Goal: Communication & Community: Answer question/provide support

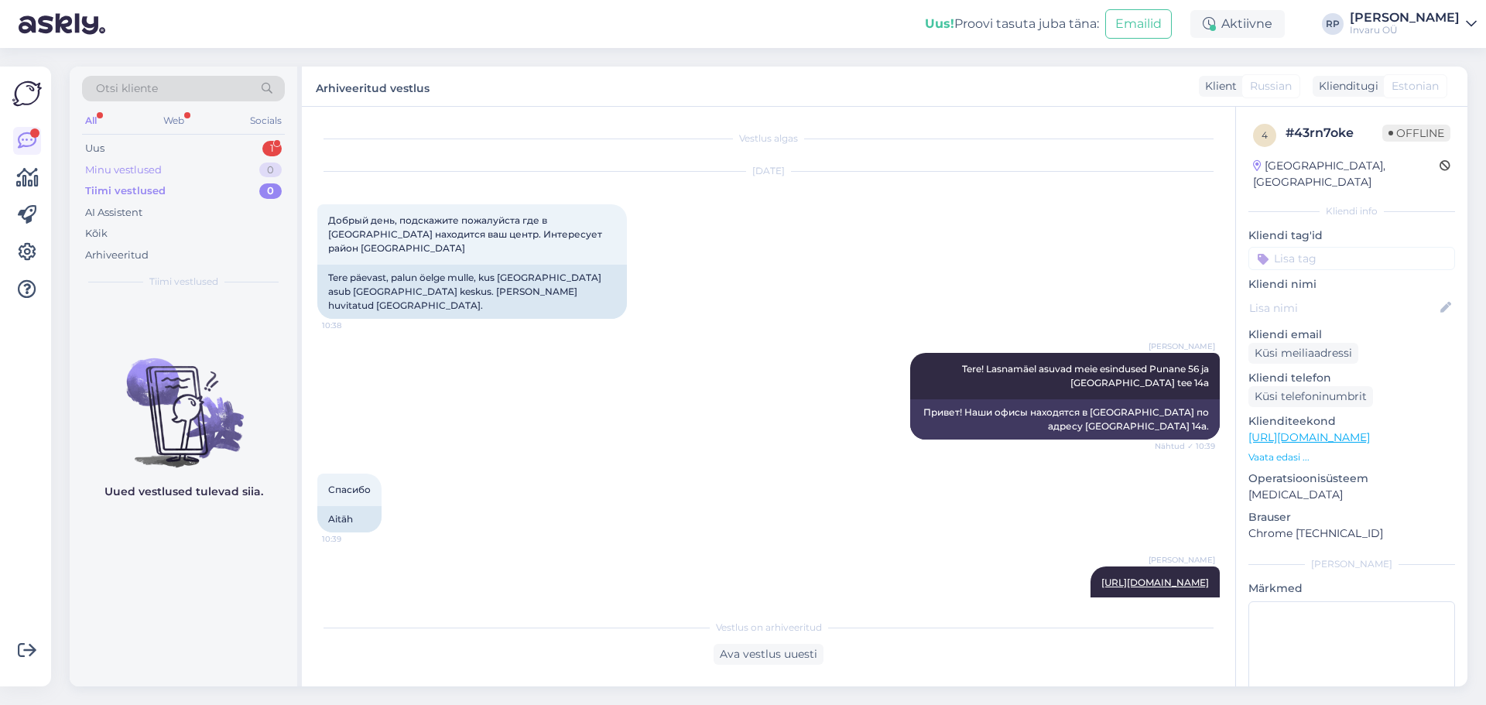
scroll to position [110, 0]
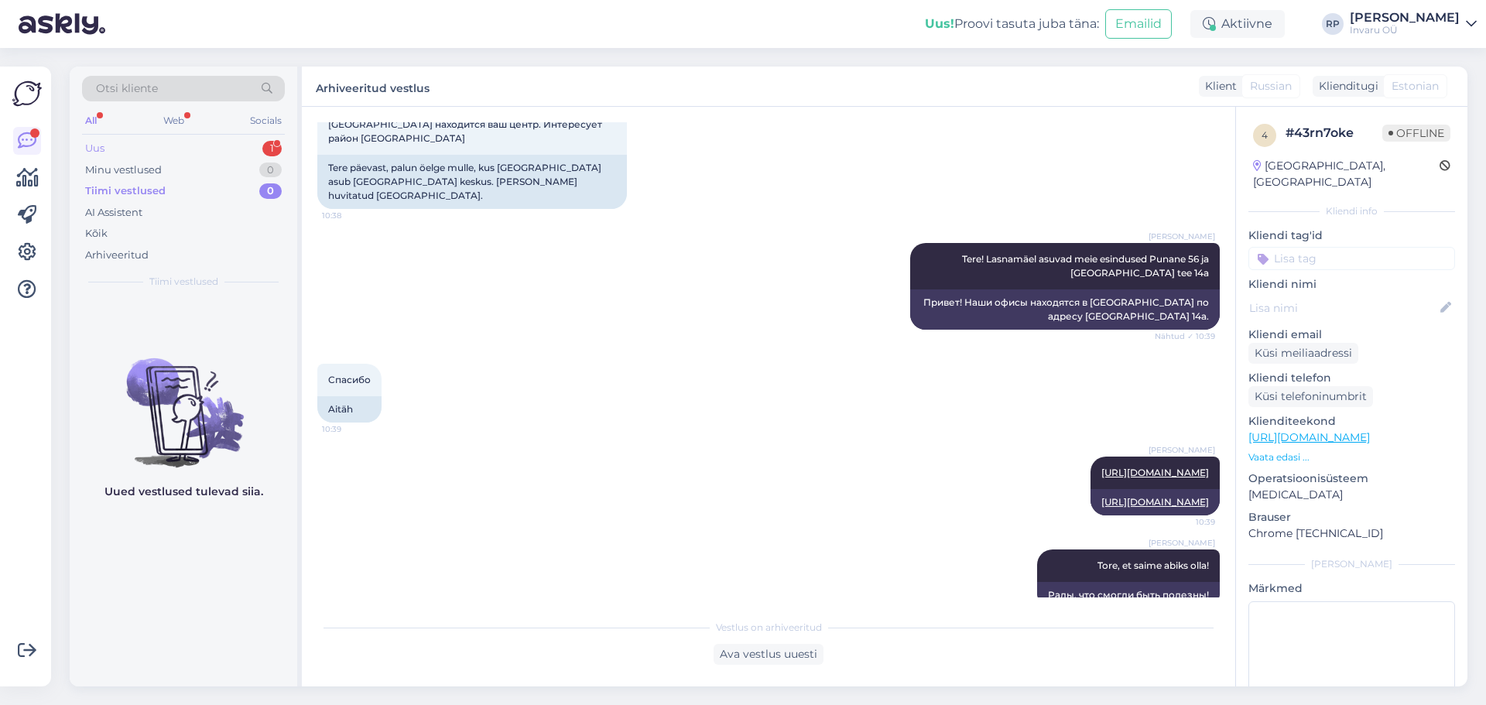
click at [91, 150] on div "Uus" at bounding box center [94, 148] width 19 height 15
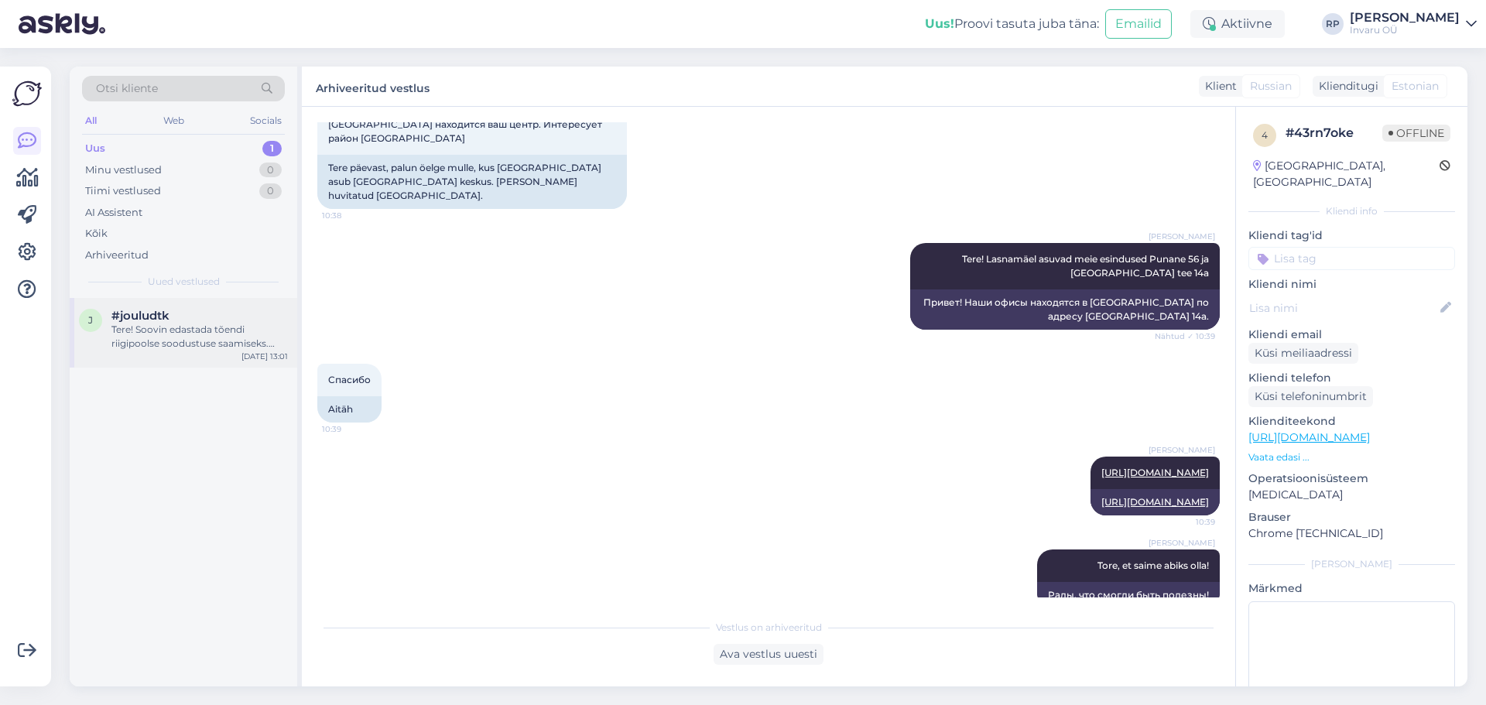
click at [177, 334] on div "Tere! Soovin edastada tõendi riigipoolse soodustuse saamiseks.[PERSON_NAME] sii…" at bounding box center [199, 337] width 176 height 28
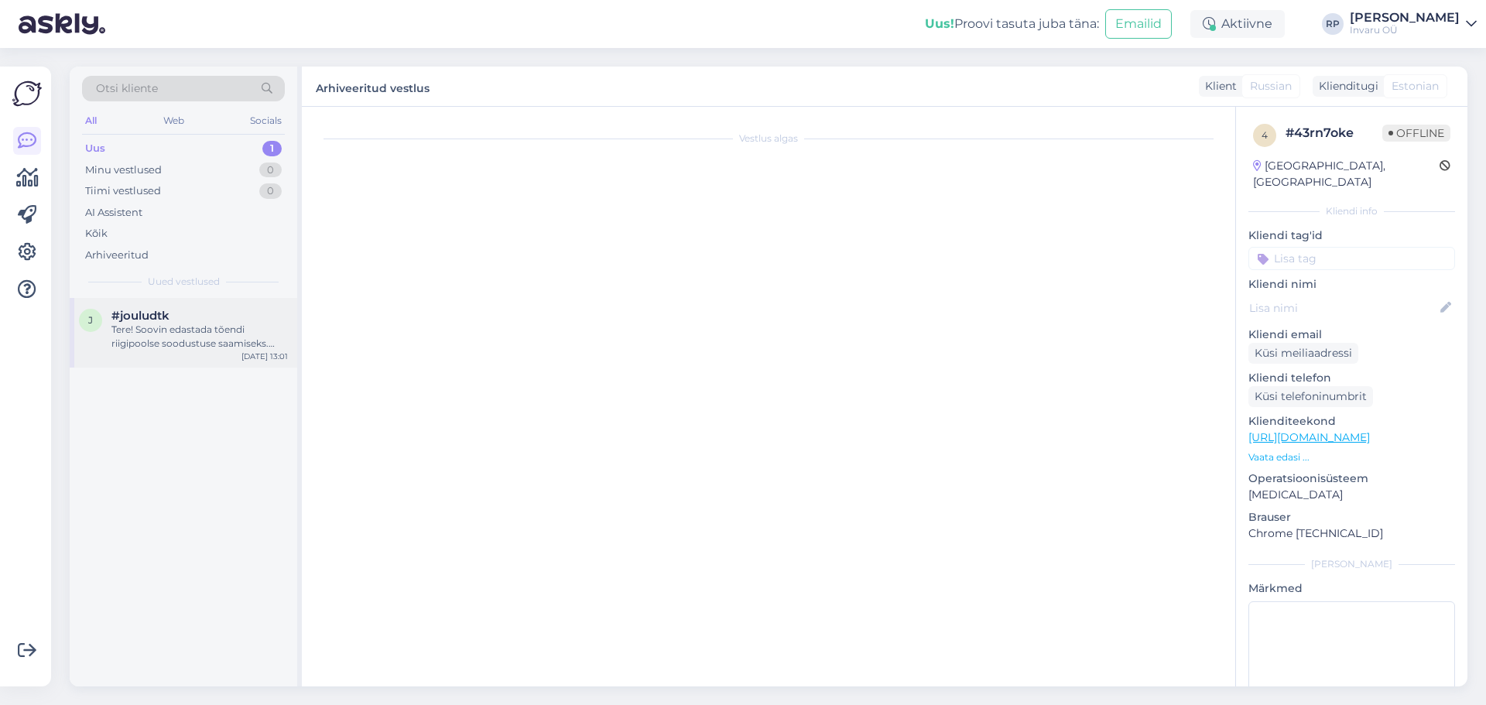
scroll to position [0, 0]
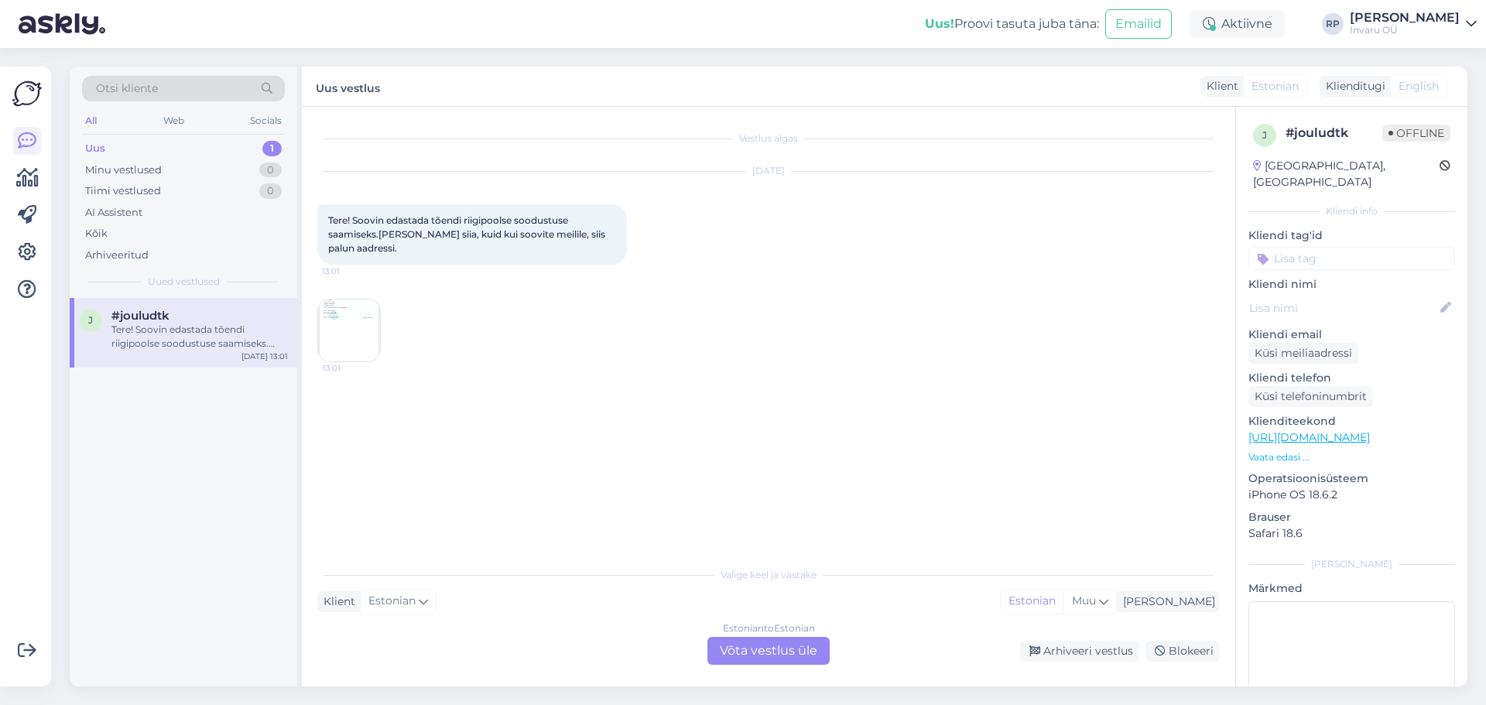
click at [789, 651] on div "Estonian to Estonian Võta vestlus üle" at bounding box center [768, 651] width 122 height 28
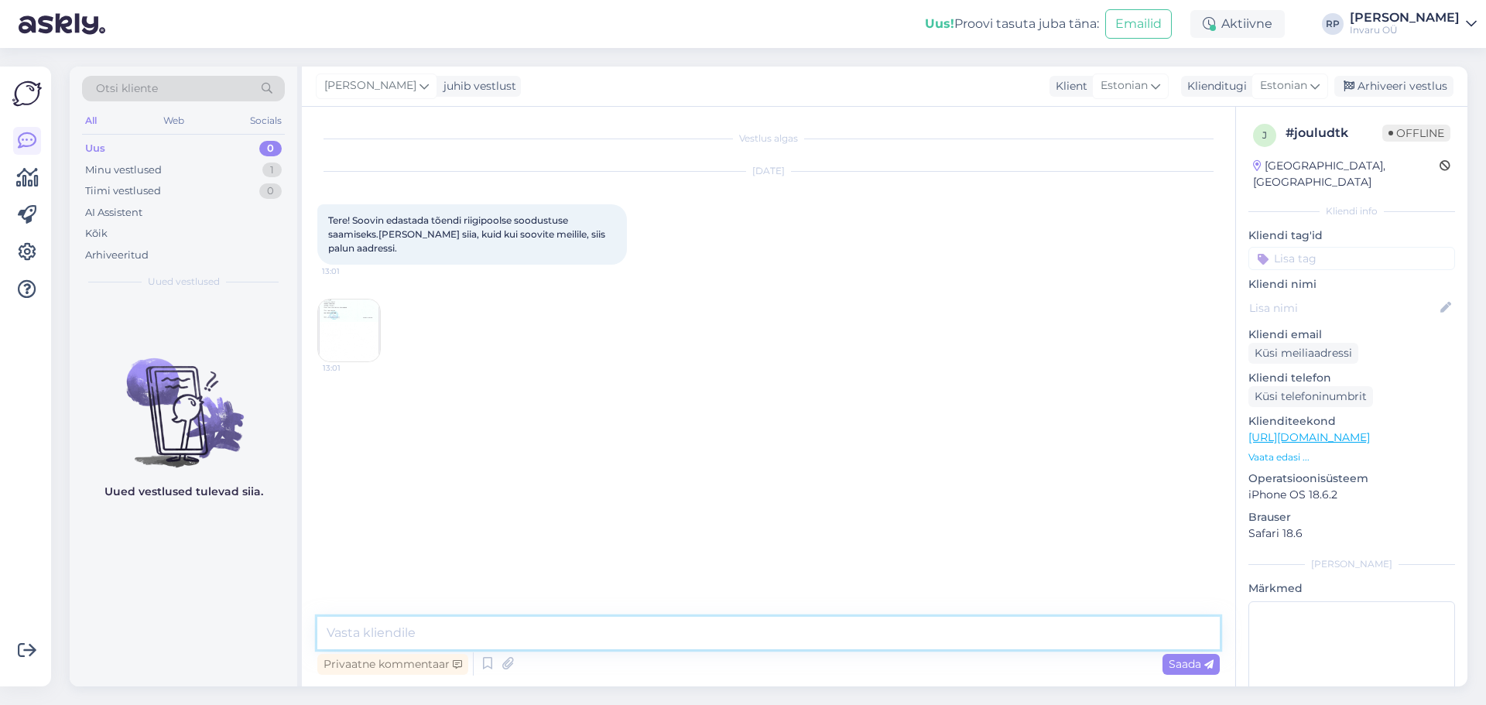
click at [518, 633] on textarea at bounding box center [768, 633] width 902 height 33
type textarea "Tere"
click at [351, 344] on img at bounding box center [349, 331] width 62 height 62
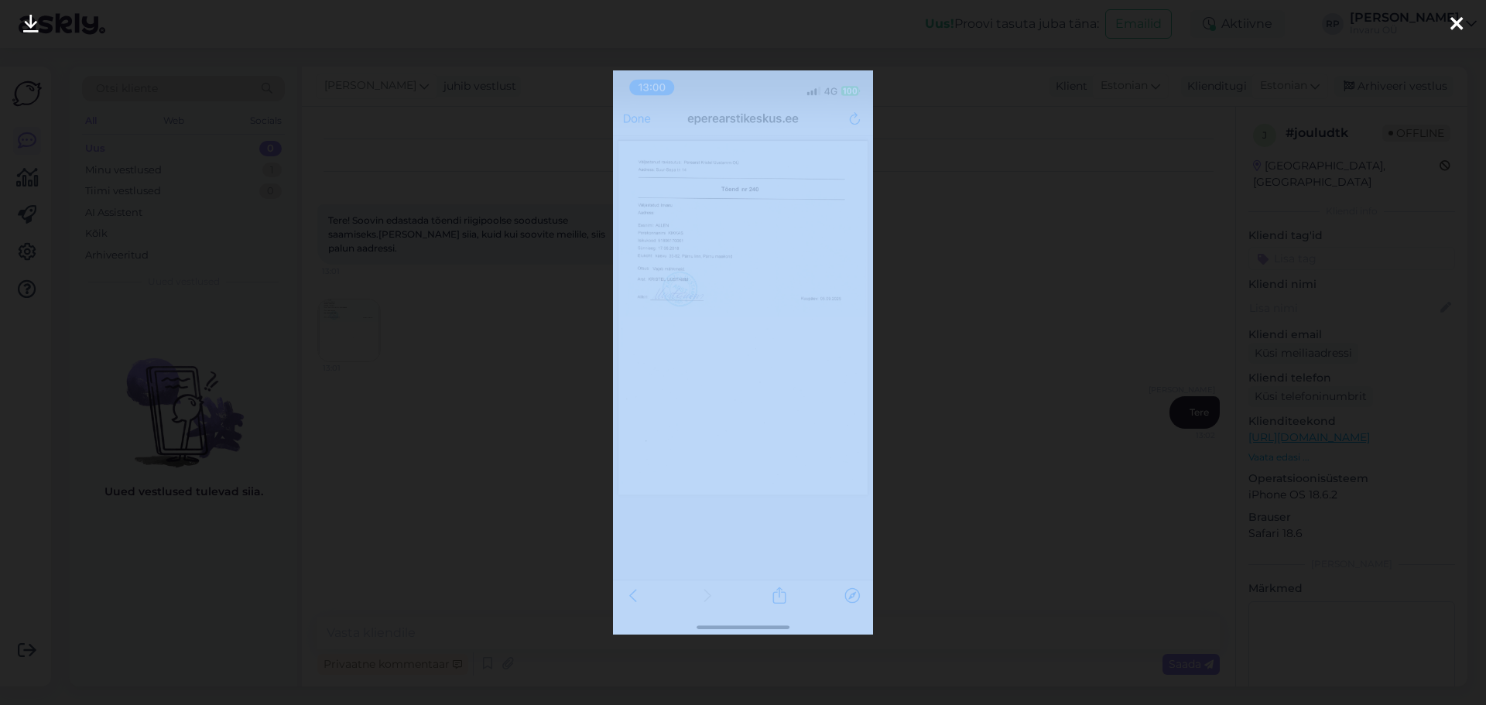
click at [351, 344] on div at bounding box center [743, 352] width 1486 height 705
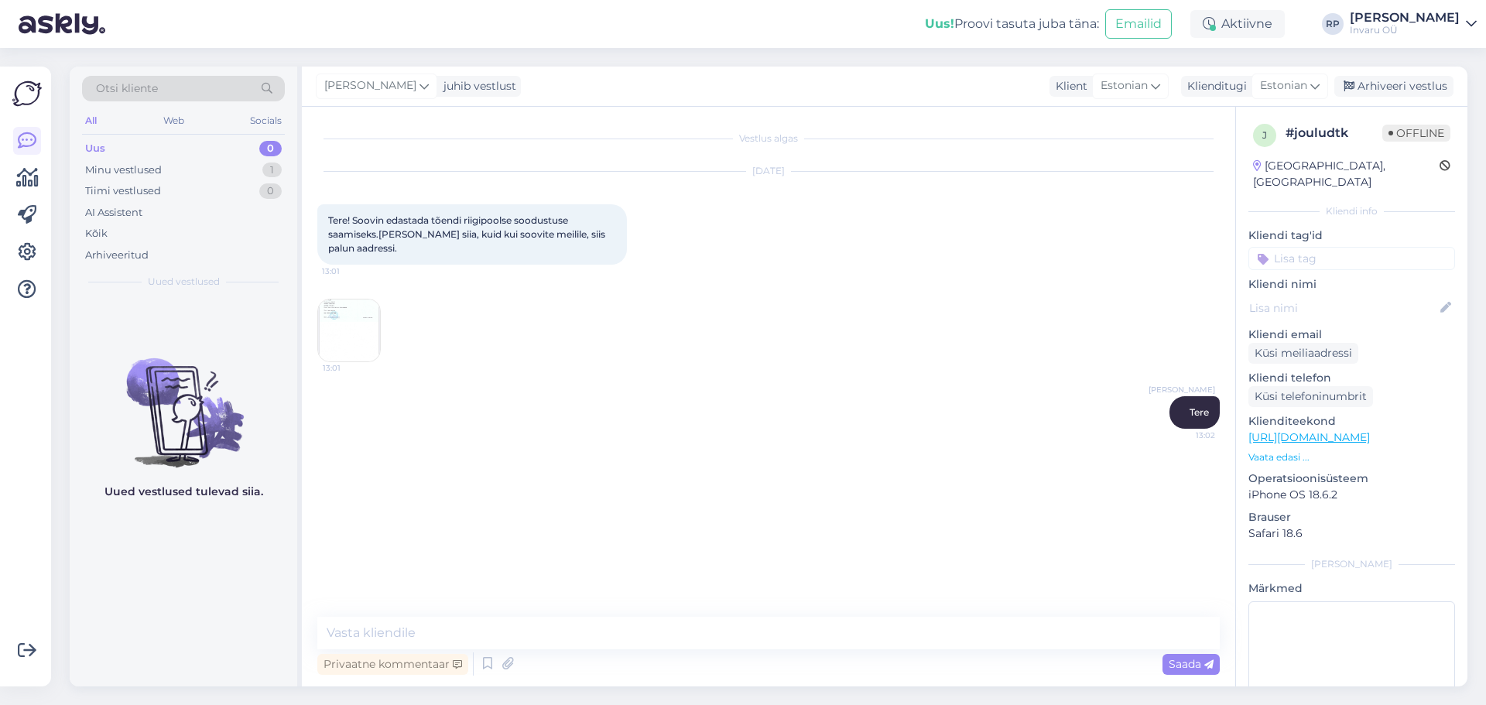
click at [351, 344] on img at bounding box center [349, 331] width 62 height 62
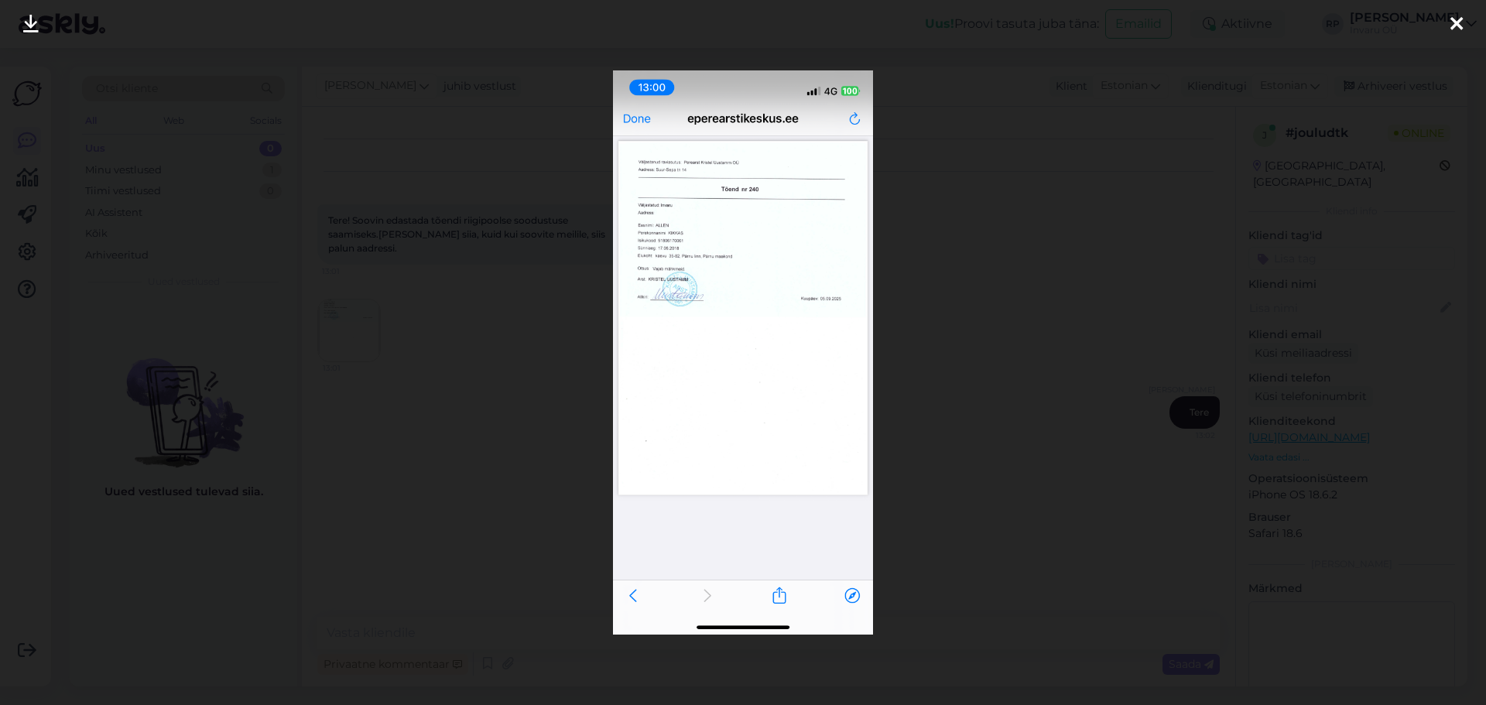
click at [33, 18] on icon at bounding box center [30, 25] width 15 height 20
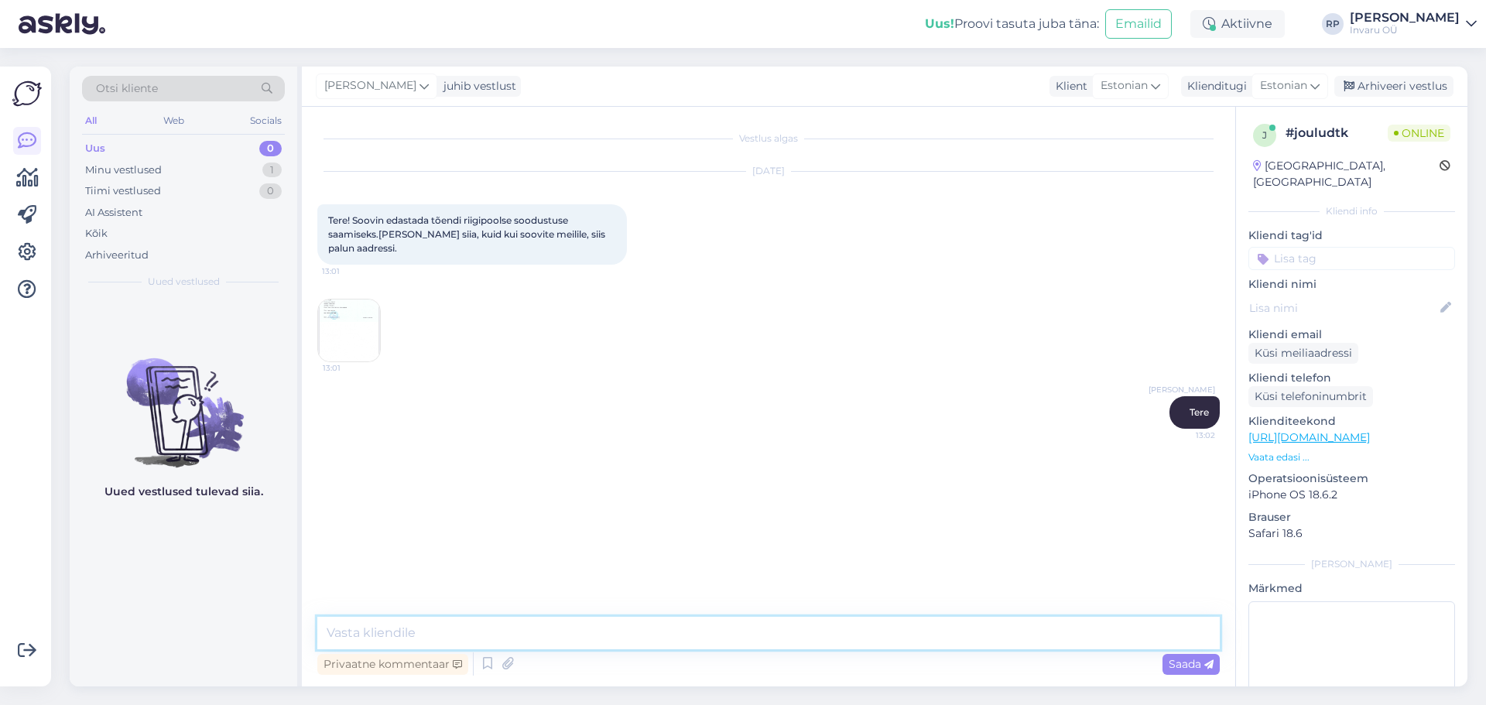
click at [551, 633] on textarea at bounding box center [768, 633] width 902 height 33
type textarea "tõend [PERSON_NAME], aitäh"
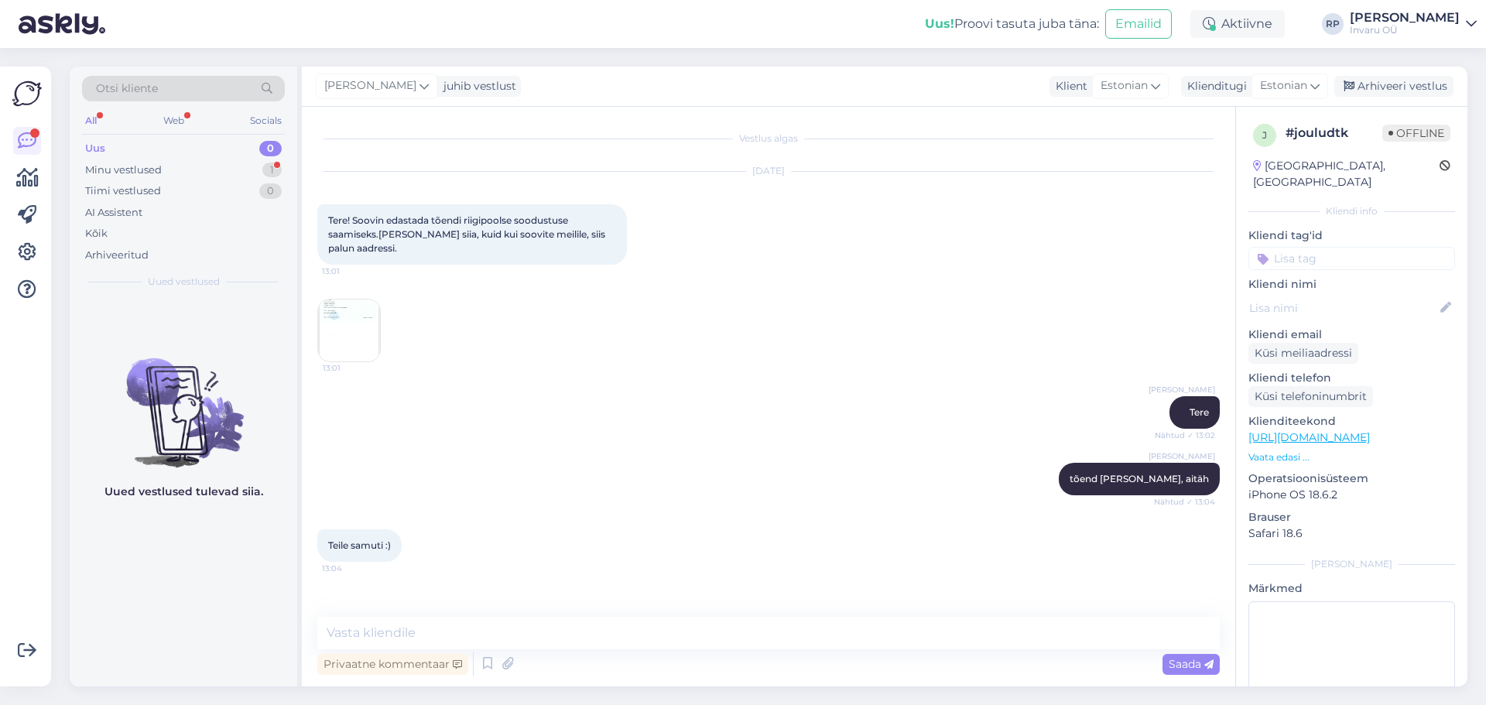
click at [355, 327] on img at bounding box center [349, 331] width 62 height 62
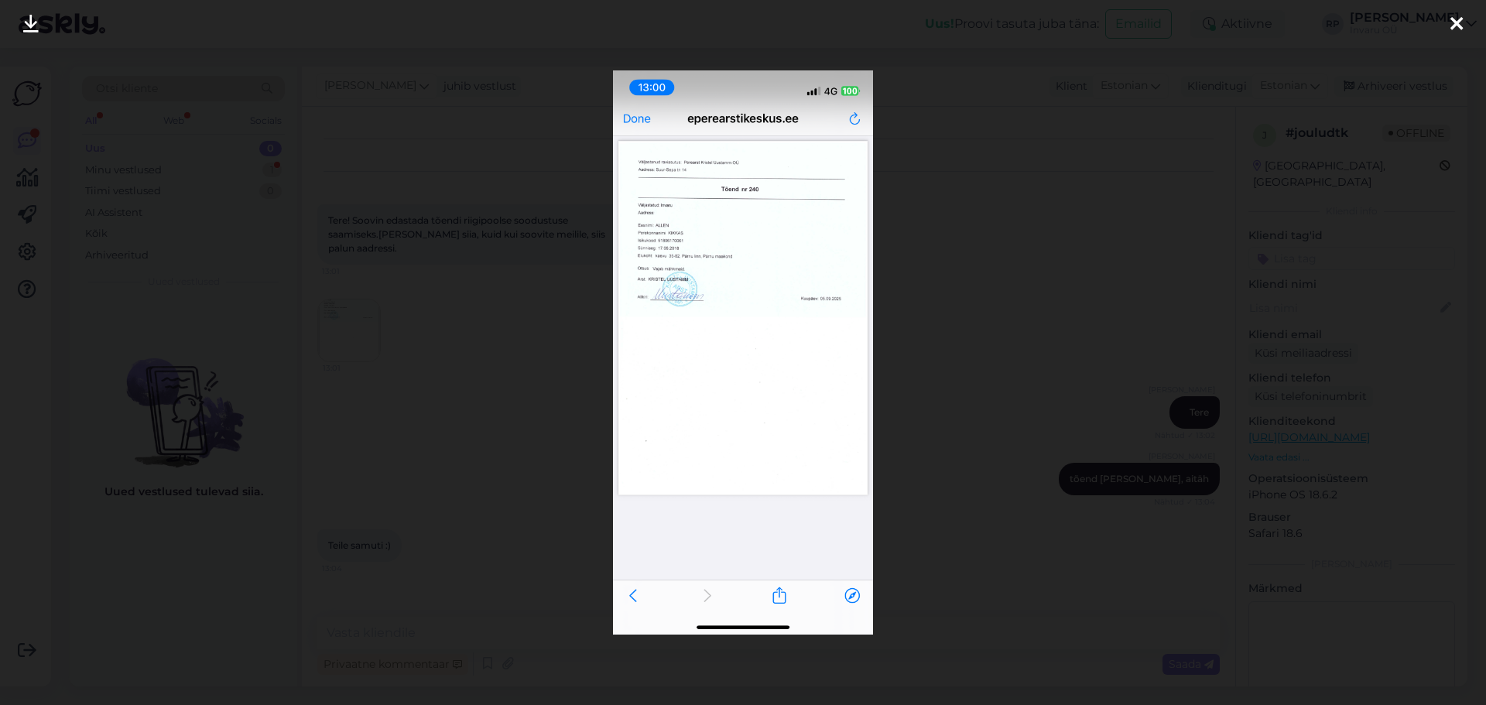
click at [1459, 23] on icon at bounding box center [1456, 25] width 12 height 20
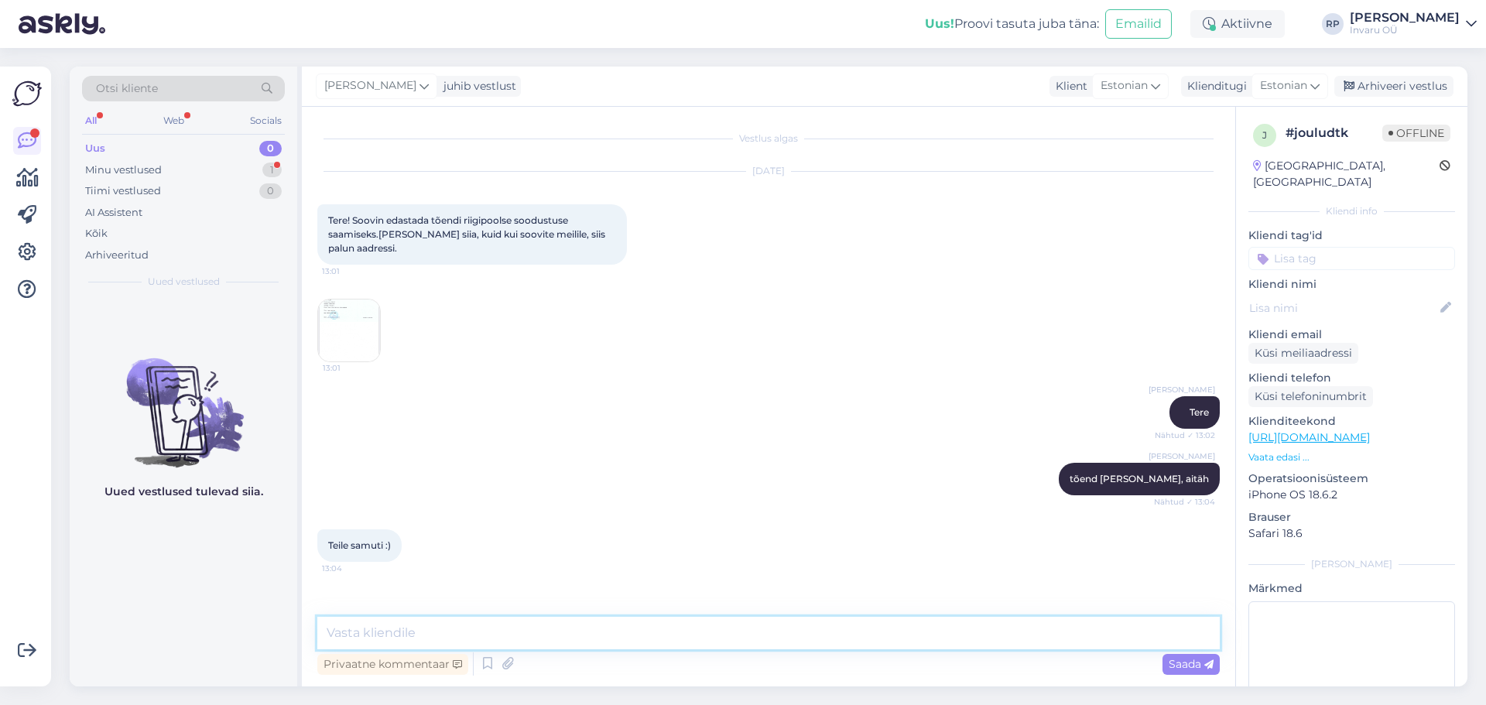
click at [443, 630] on textarea at bounding box center [768, 633] width 902 height 33
click at [1397, 83] on div "Arhiveeri vestlus" at bounding box center [1393, 86] width 119 height 21
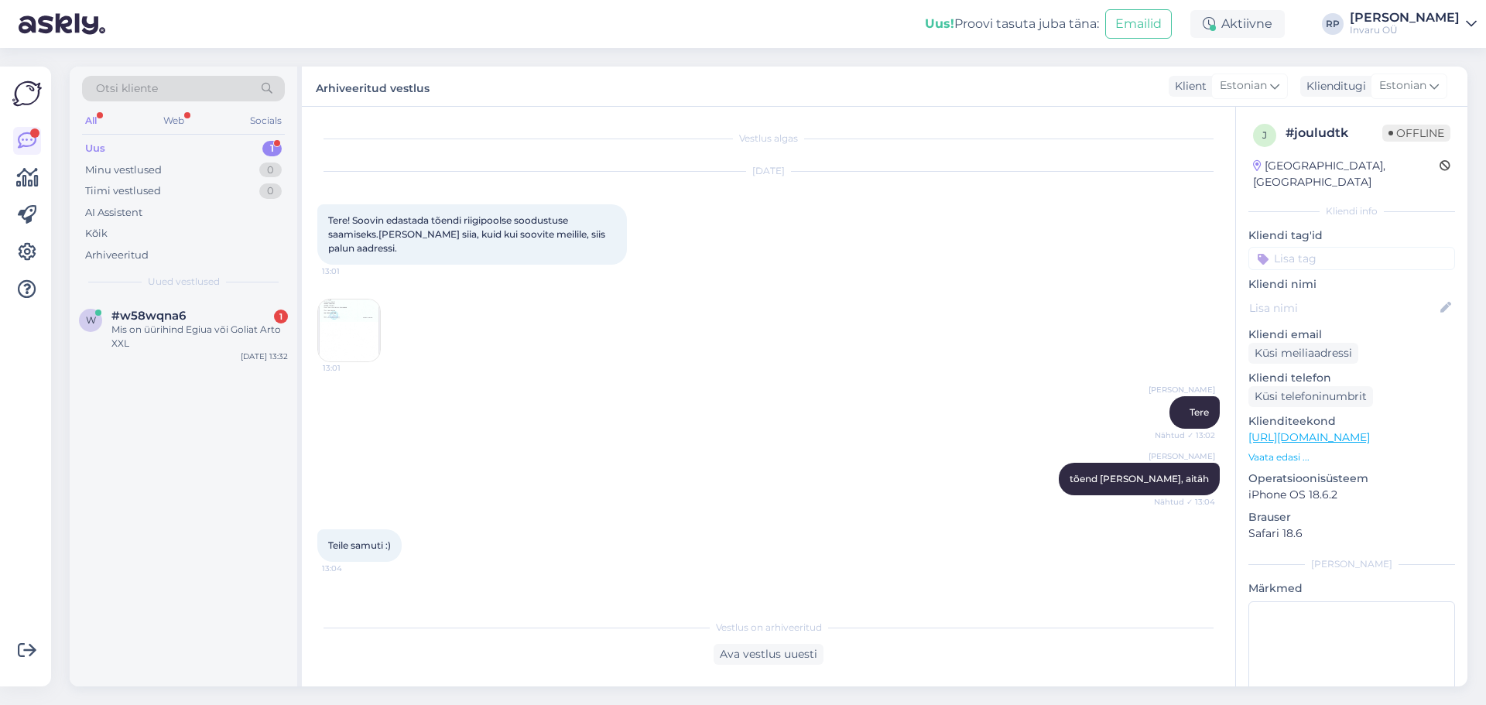
click at [90, 146] on div "Uus" at bounding box center [95, 148] width 20 height 15
click at [156, 332] on div "Mis on üürihind Egiua või Goliat Arto XXL" at bounding box center [199, 337] width 176 height 28
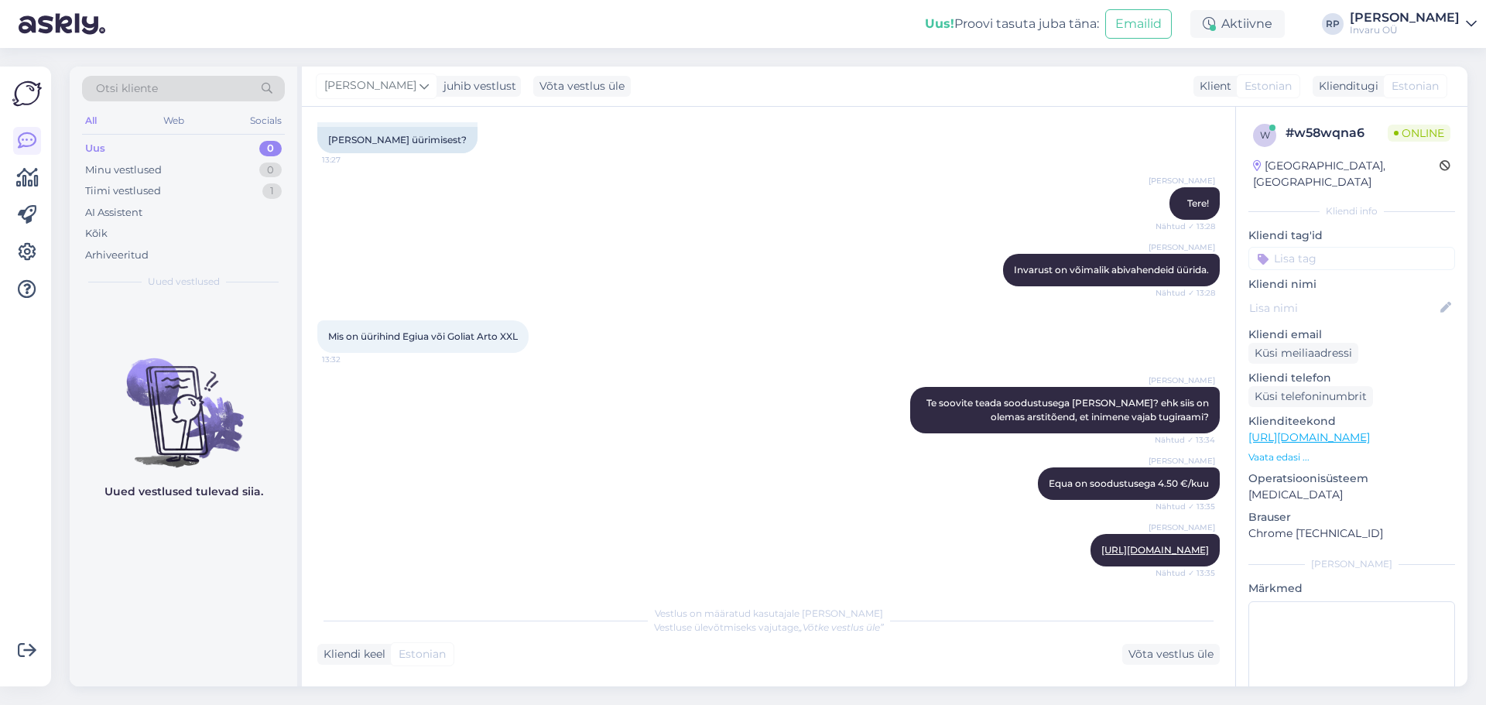
scroll to position [269, 0]
